Goal: Transaction & Acquisition: Purchase product/service

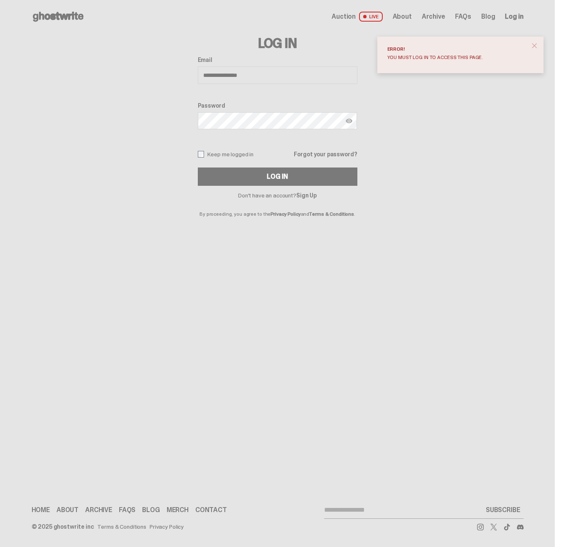
type input "**********"
click at [218, 155] on label "Keep me logged in" at bounding box center [226, 154] width 56 height 7
click at [230, 180] on button "Log In" at bounding box center [277, 176] width 159 height 18
click at [211, 154] on label "Keep me logged in" at bounding box center [226, 154] width 56 height 7
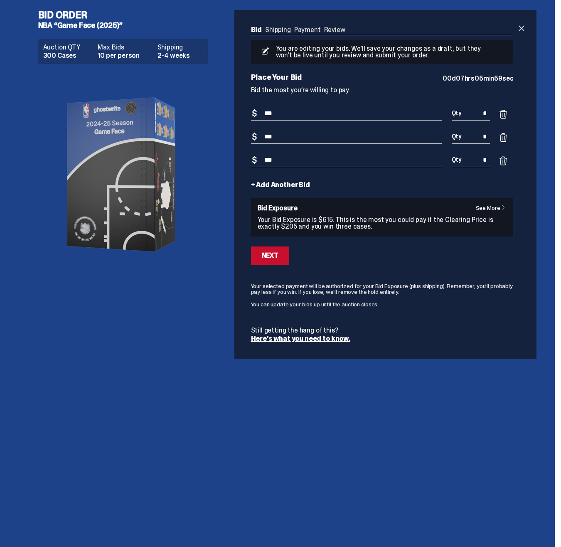
click at [284, 186] on link "+ Add Another Bid" at bounding box center [280, 184] width 59 height 7
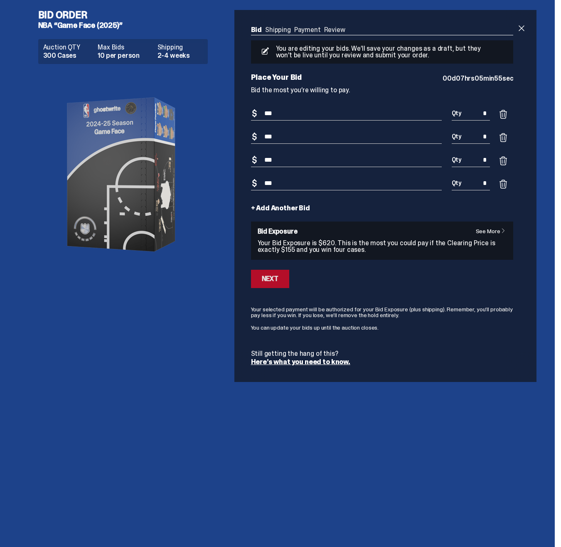
type input "***"
click at [262, 277] on div "Next" at bounding box center [270, 278] width 17 height 7
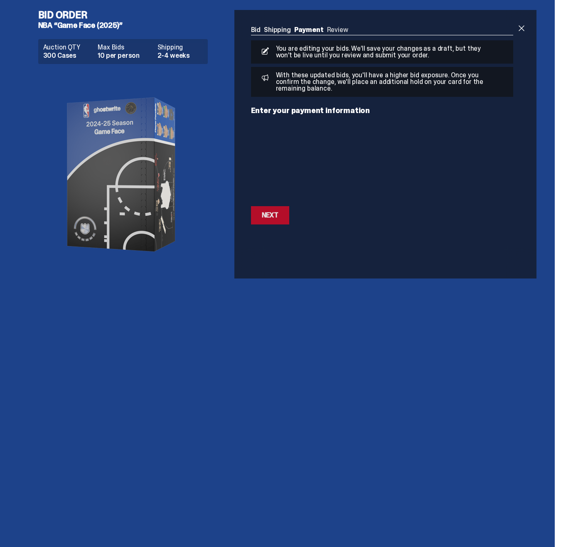
click at [272, 217] on div "Next" at bounding box center [270, 215] width 17 height 7
click at [265, 189] on div "Next" at bounding box center [270, 192] width 17 height 7
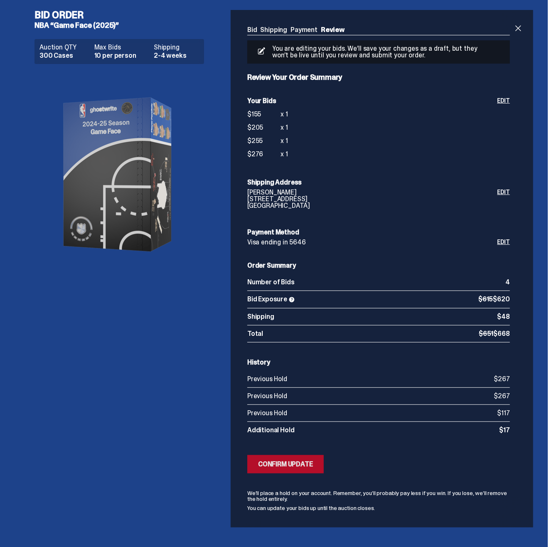
click at [287, 463] on div "Confirm Update" at bounding box center [285, 464] width 55 height 7
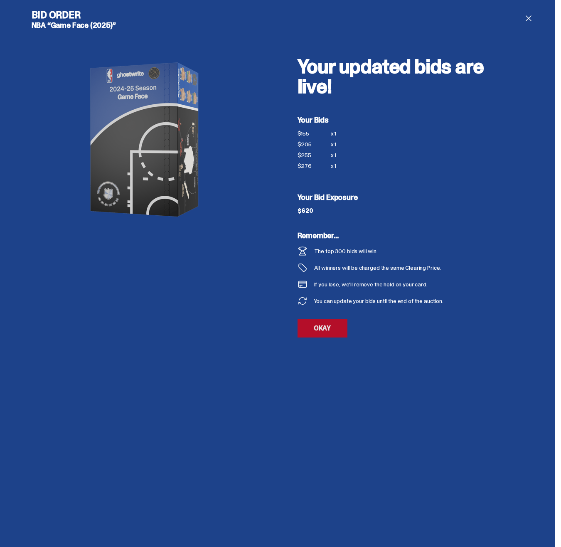
click at [316, 325] on link "OKAY" at bounding box center [322, 328] width 50 height 18
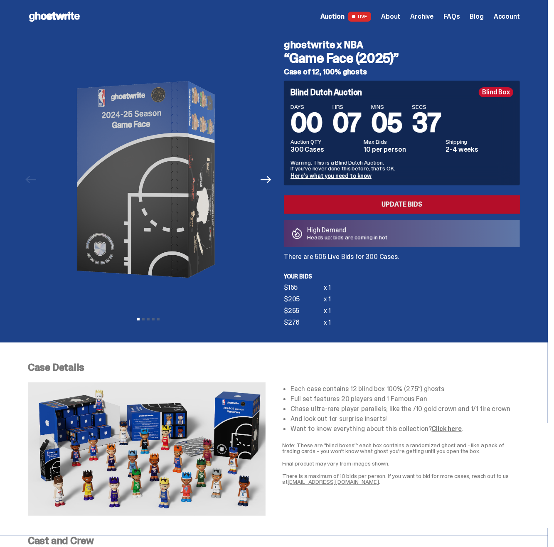
click at [326, 206] on link "Update Bids" at bounding box center [402, 204] width 236 height 18
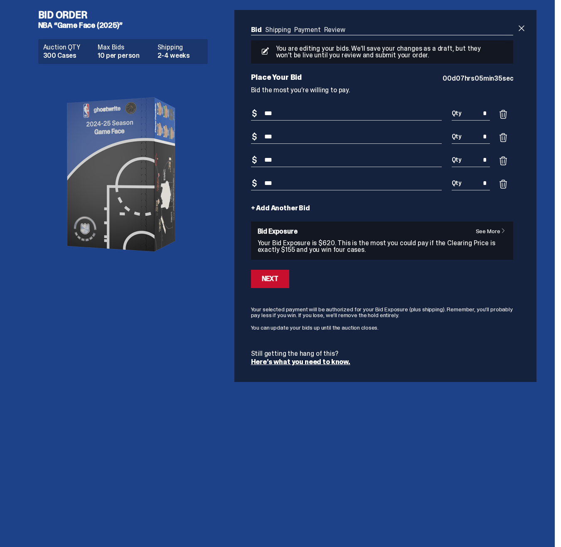
click at [272, 210] on link "+ Add Another Bid" at bounding box center [280, 208] width 59 height 7
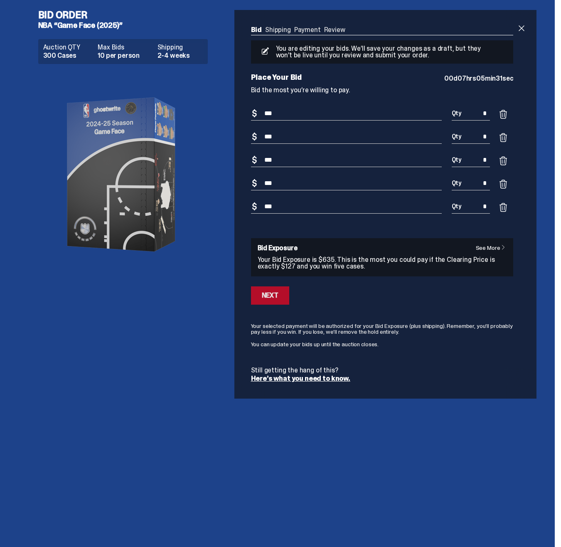
type input "***"
click at [267, 297] on div "Next" at bounding box center [270, 295] width 17 height 7
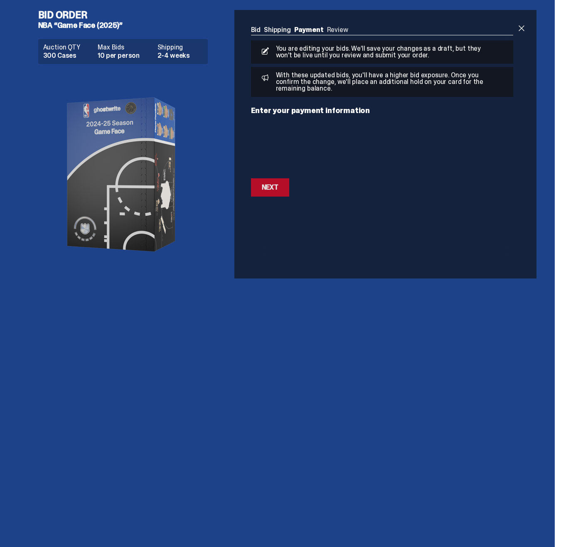
click at [278, 181] on button "Next Next" at bounding box center [270, 187] width 38 height 18
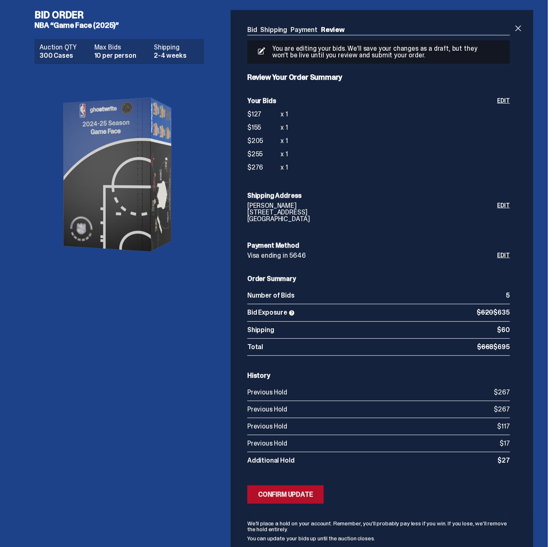
click at [296, 497] on button "Submitting Bids Confirm Update" at bounding box center [285, 494] width 76 height 18
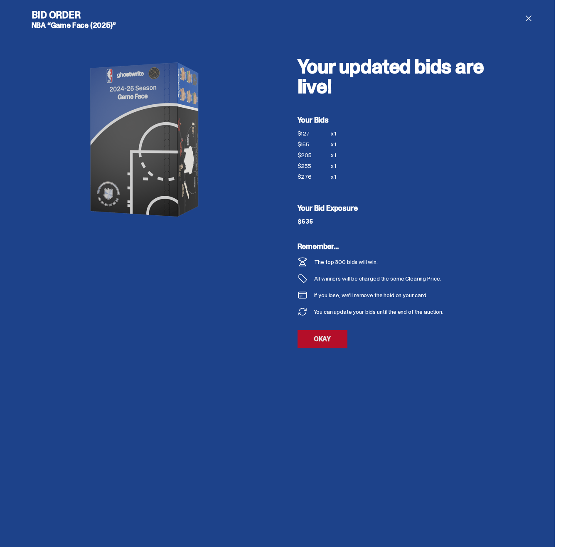
click at [321, 339] on link "OKAY" at bounding box center [322, 339] width 50 height 18
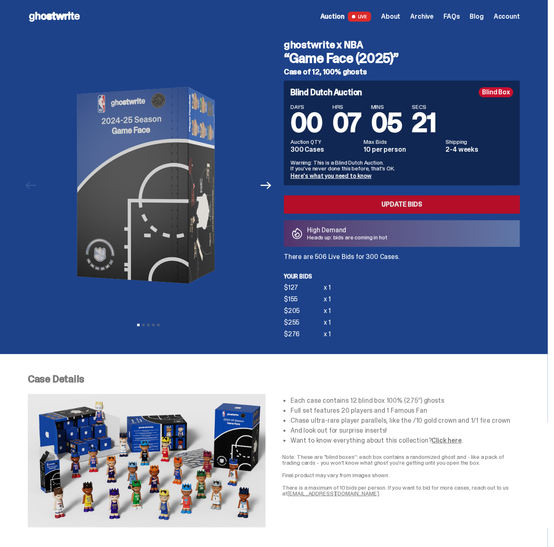
click at [335, 202] on link "Update Bids" at bounding box center [402, 204] width 236 height 18
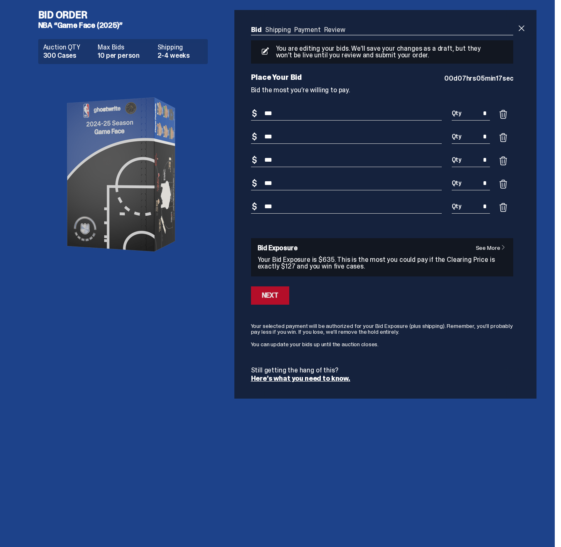
click at [274, 297] on div "Next" at bounding box center [270, 295] width 17 height 7
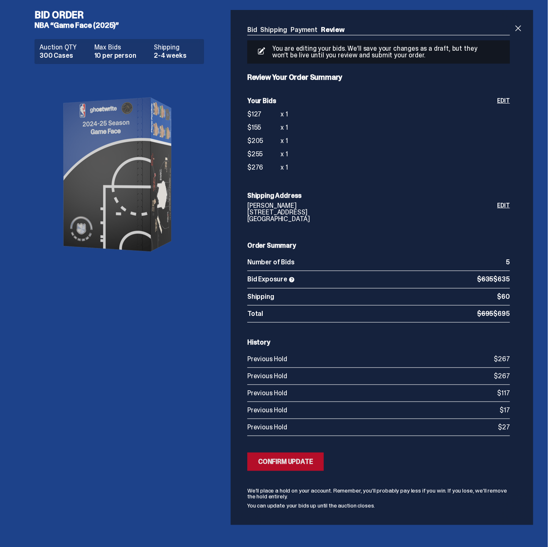
click at [282, 458] on div "Confirm Update" at bounding box center [285, 461] width 55 height 7
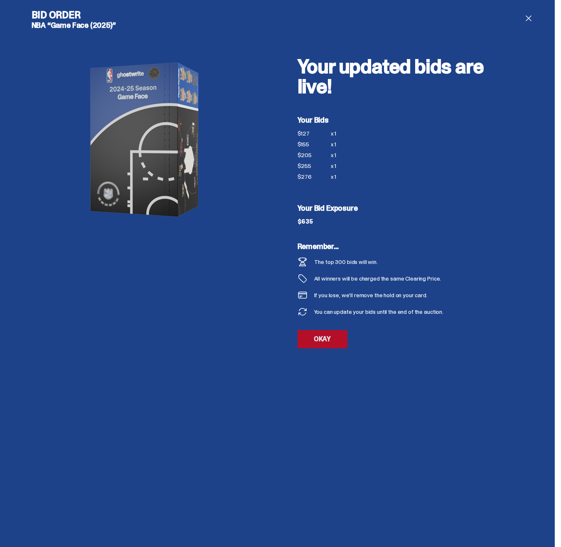
click at [326, 330] on link "OKAY" at bounding box center [322, 339] width 50 height 18
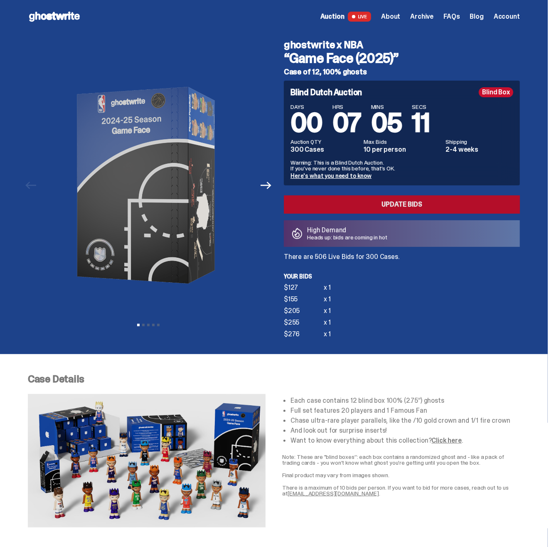
click at [338, 208] on link "Update Bids" at bounding box center [402, 204] width 236 height 18
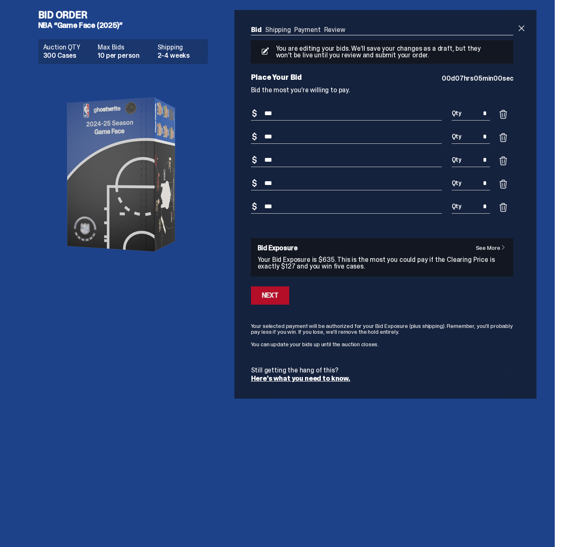
click at [278, 295] on button "Next" at bounding box center [270, 295] width 38 height 18
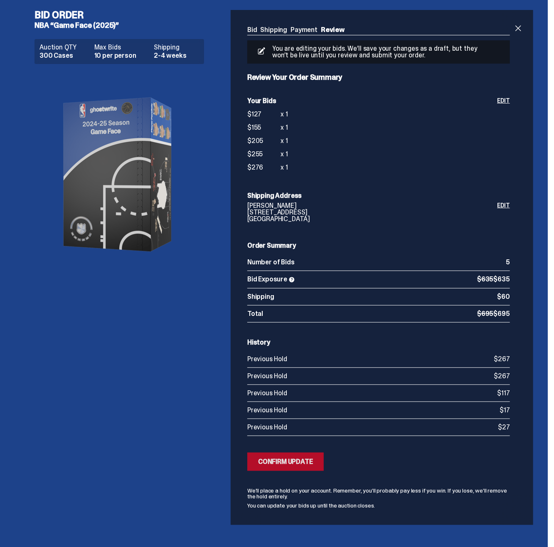
click at [297, 459] on div "Confirm Update" at bounding box center [285, 461] width 55 height 7
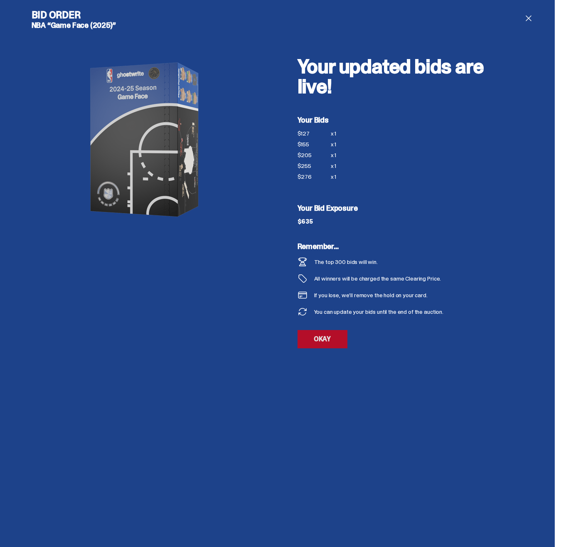
click at [323, 339] on link "OKAY" at bounding box center [322, 339] width 50 height 18
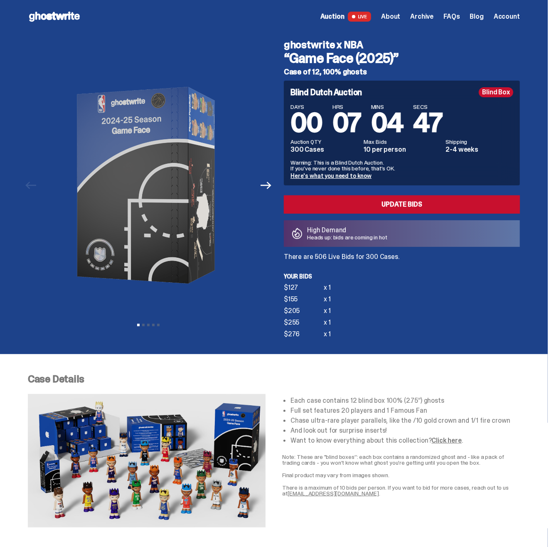
click at [378, 154] on div "DAYS 00 HRS 07 MINS 04 SECS 47 Auction QTY 300 Cases Max Bids 10 per person Shi…" at bounding box center [401, 141] width 223 height 75
click at [370, 233] on p "High Demand" at bounding box center [347, 230] width 80 height 7
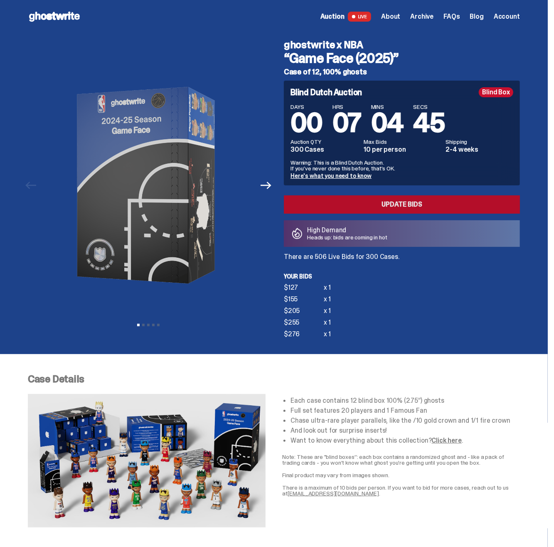
click at [391, 203] on link "Update Bids" at bounding box center [402, 204] width 236 height 18
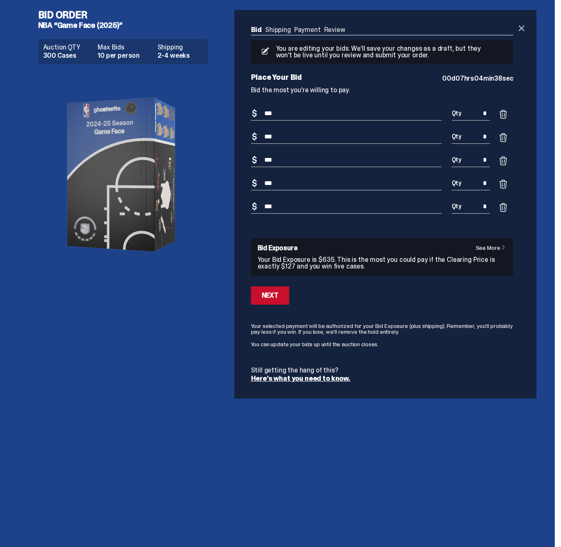
drag, startPoint x: 287, startPoint y: 158, endPoint x: 283, endPoint y: 157, distance: 4.2
click at [283, 157] on input "***" at bounding box center [346, 160] width 191 height 14
click at [272, 157] on input "***" at bounding box center [346, 160] width 191 height 14
type input "***"
click at [273, 296] on div "Next" at bounding box center [270, 295] width 17 height 7
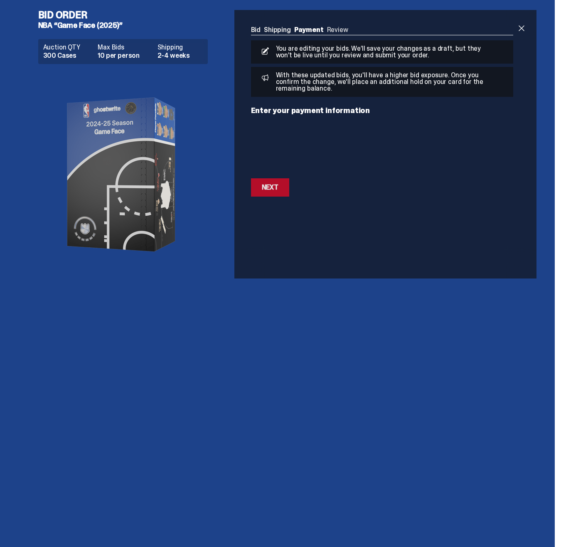
click at [279, 194] on button "Next Next" at bounding box center [270, 187] width 38 height 18
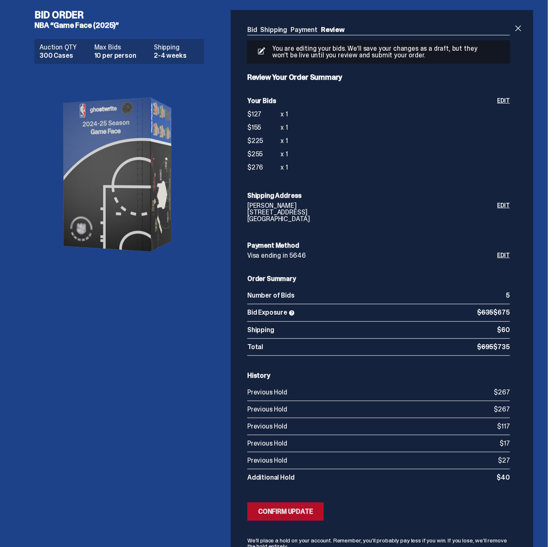
click at [293, 502] on button "Submitting Bids Confirm Update" at bounding box center [285, 511] width 76 height 18
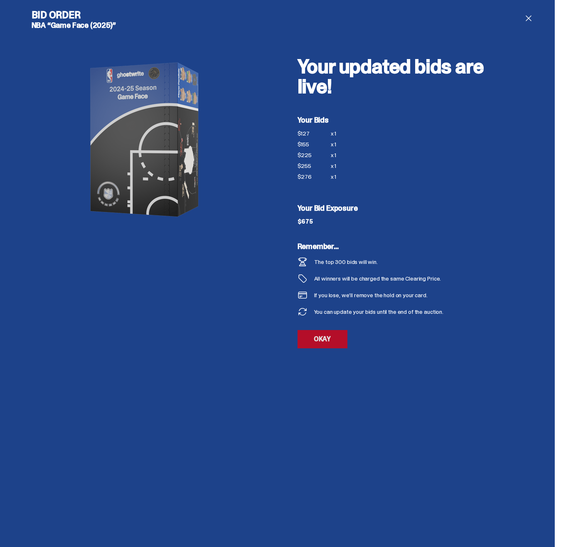
click at [324, 335] on link "OKAY" at bounding box center [322, 339] width 50 height 18
